Goal: Browse casually

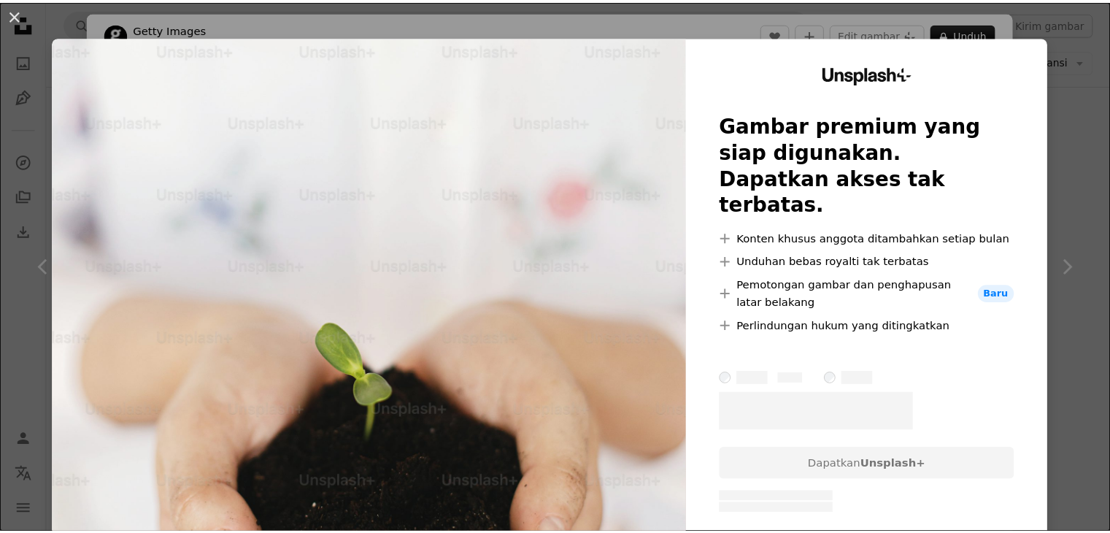
scroll to position [521, 0]
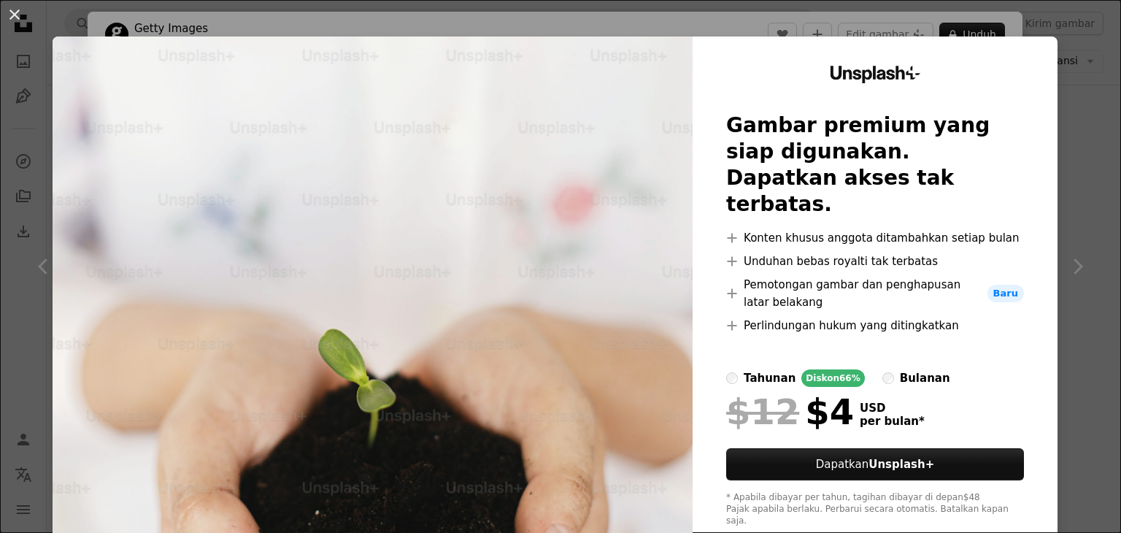
click at [14, 23] on button "An X shape" at bounding box center [15, 15] width 18 height 18
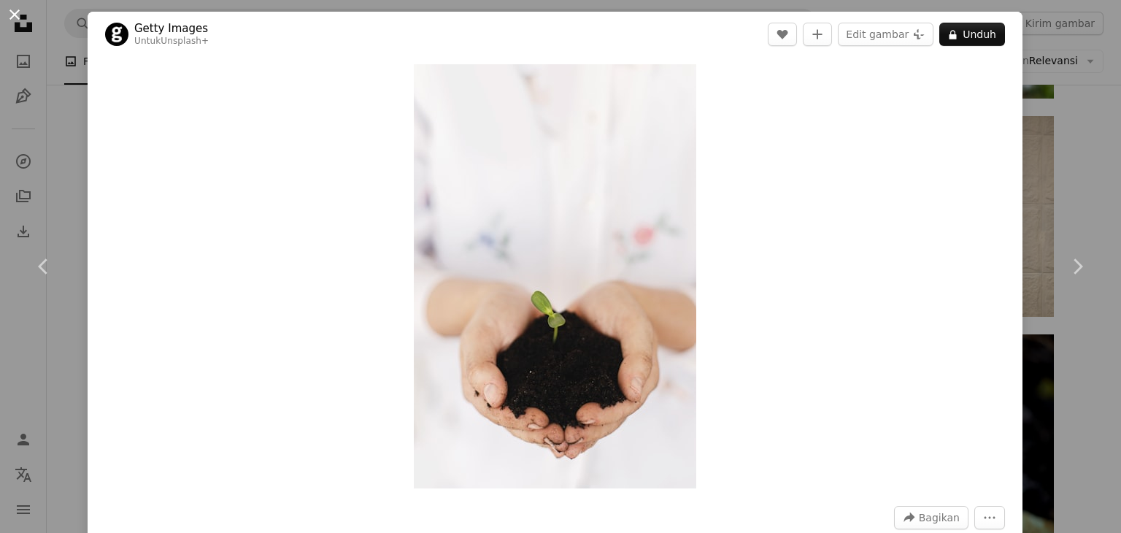
click at [15, 9] on button "An X shape" at bounding box center [15, 15] width 18 height 18
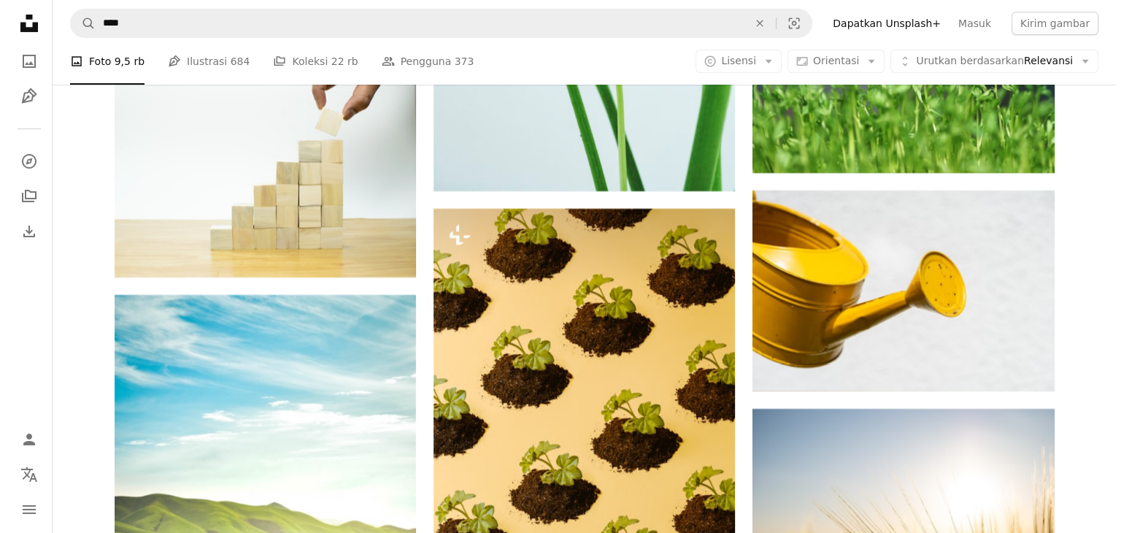
scroll to position [5054, 0]
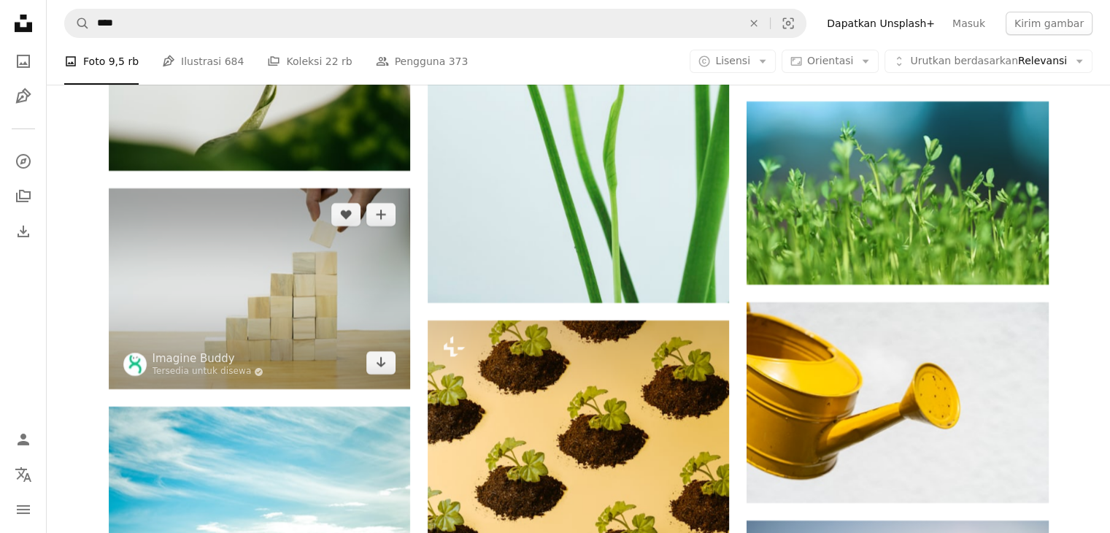
click at [231, 323] on img at bounding box center [259, 288] width 301 height 201
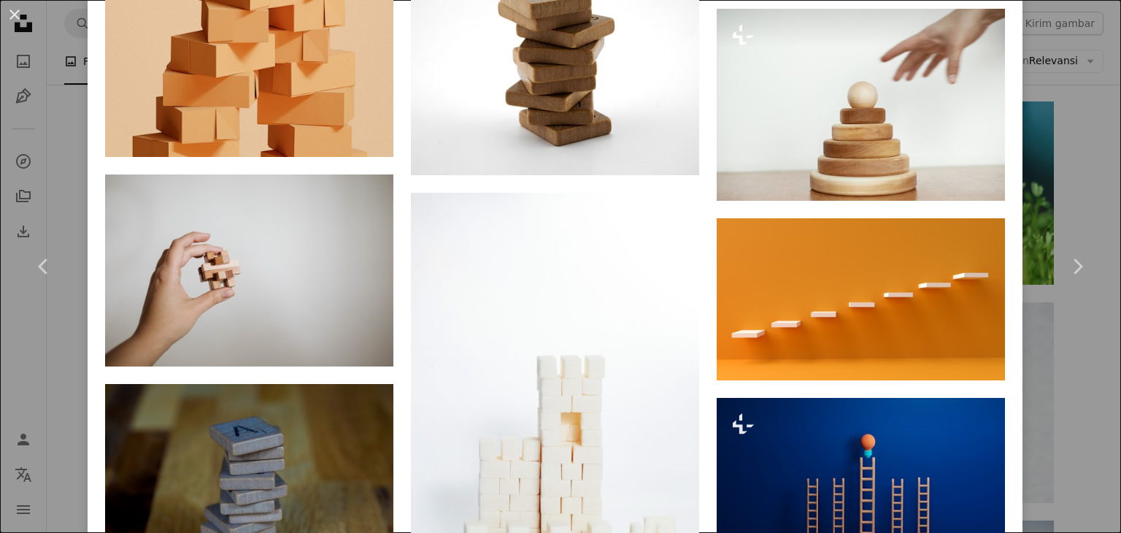
scroll to position [1425, 0]
